Goal: Task Accomplishment & Management: Manage account settings

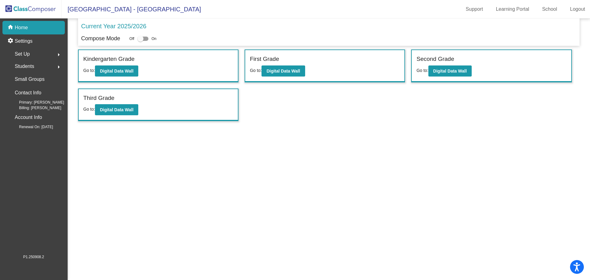
click at [29, 53] on span "Set Up" at bounding box center [22, 54] width 15 height 9
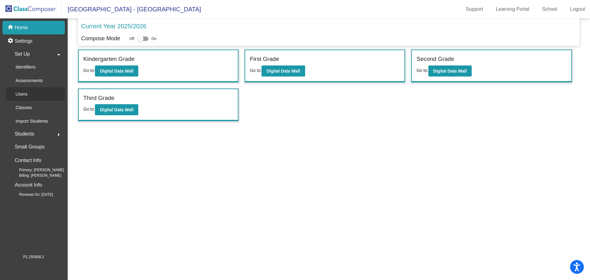
click at [27, 95] on p "Users" at bounding box center [21, 93] width 12 height 7
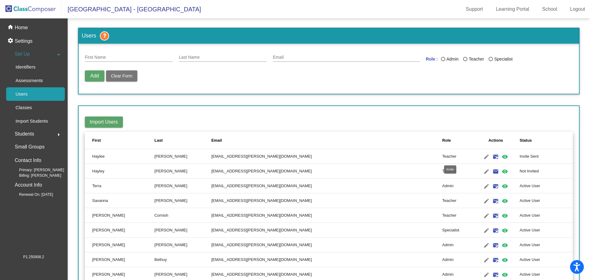
click at [492, 156] on mat-icon "mark_email_read" at bounding box center [495, 156] width 7 height 7
click at [492, 171] on mat-icon "email" at bounding box center [495, 171] width 7 height 7
click at [483, 155] on mat-icon "edit" at bounding box center [486, 156] width 7 height 7
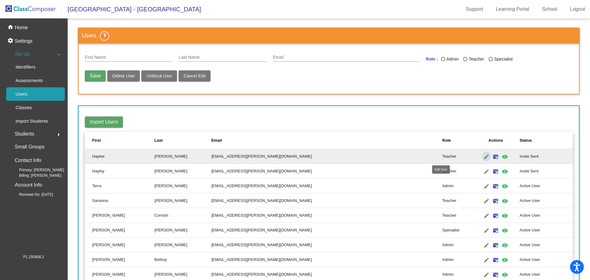
type input "Haylee"
type input "[PERSON_NAME]"
type input "[EMAIL_ADDRESS][PERSON_NAME][DOMAIN_NAME]"
radio input "true"
click at [122, 75] on span "Delete User" at bounding box center [123, 75] width 23 height 5
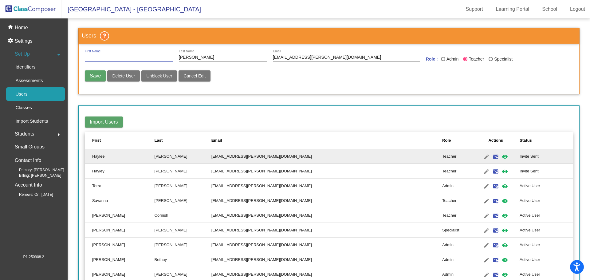
radio input "false"
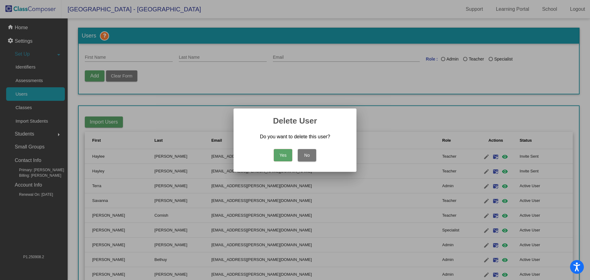
click at [289, 158] on button "Yes" at bounding box center [283, 155] width 18 height 12
